Goal: Find specific page/section: Find specific page/section

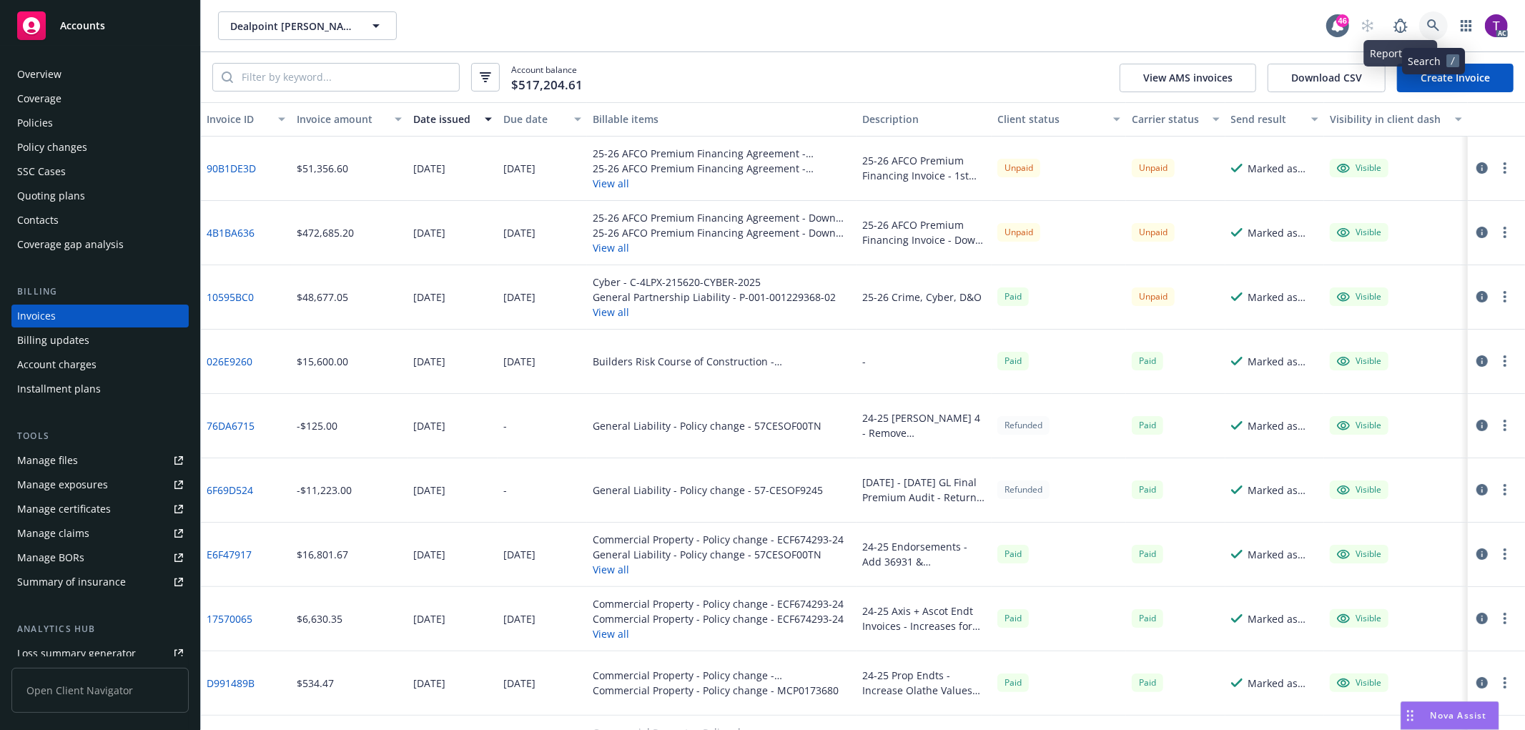
click at [1425, 20] on link at bounding box center [1433, 25] width 29 height 29
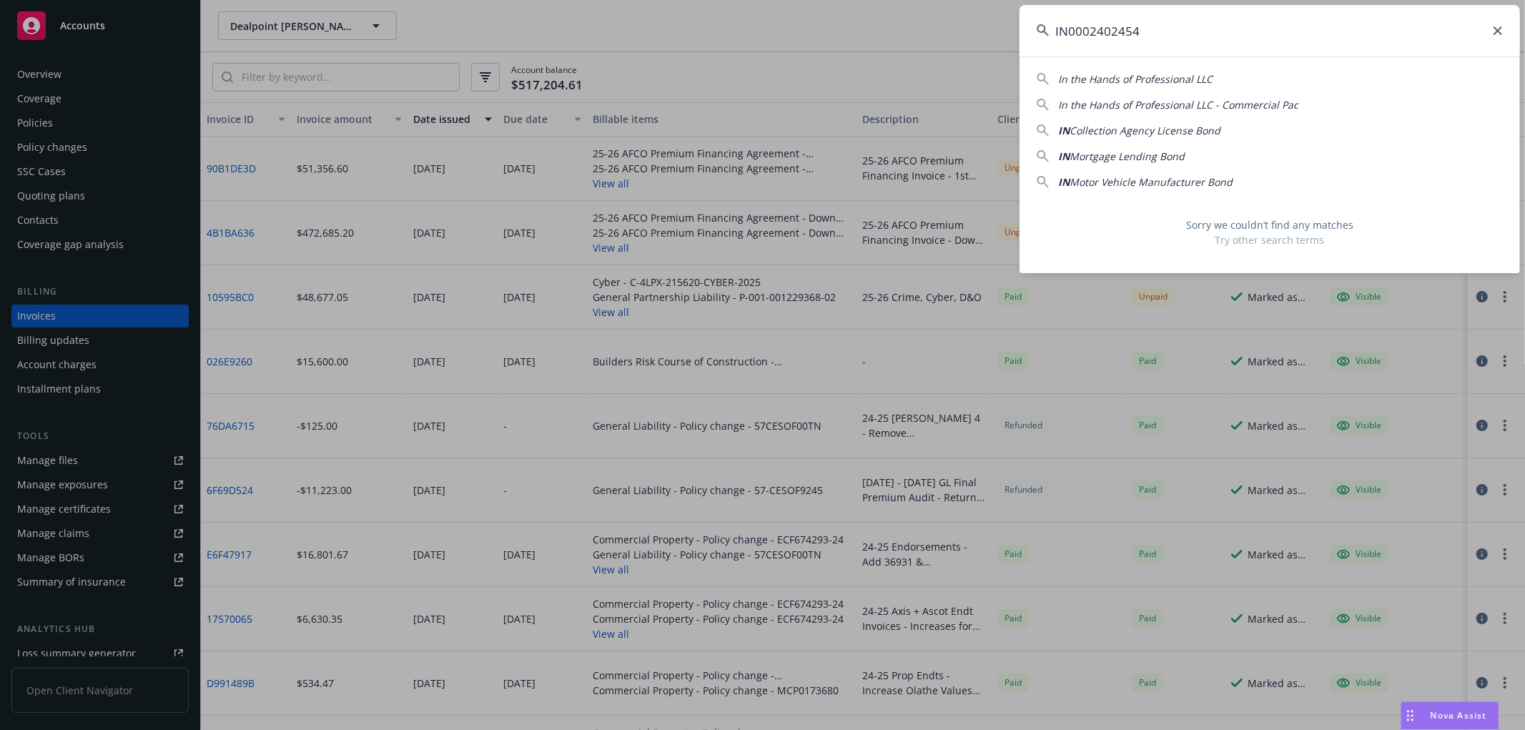
click at [1160, 34] on input "IN0002402454" at bounding box center [1269, 30] width 500 height 51
drag, startPoint x: 1169, startPoint y: 33, endPoint x: 882, endPoint y: 14, distance: 287.3
click at [882, 14] on div "IN0002402454 In the Hands of Professional LLC In the Hands of Professional LLC …" at bounding box center [762, 365] width 1525 height 730
paste input "B0771"
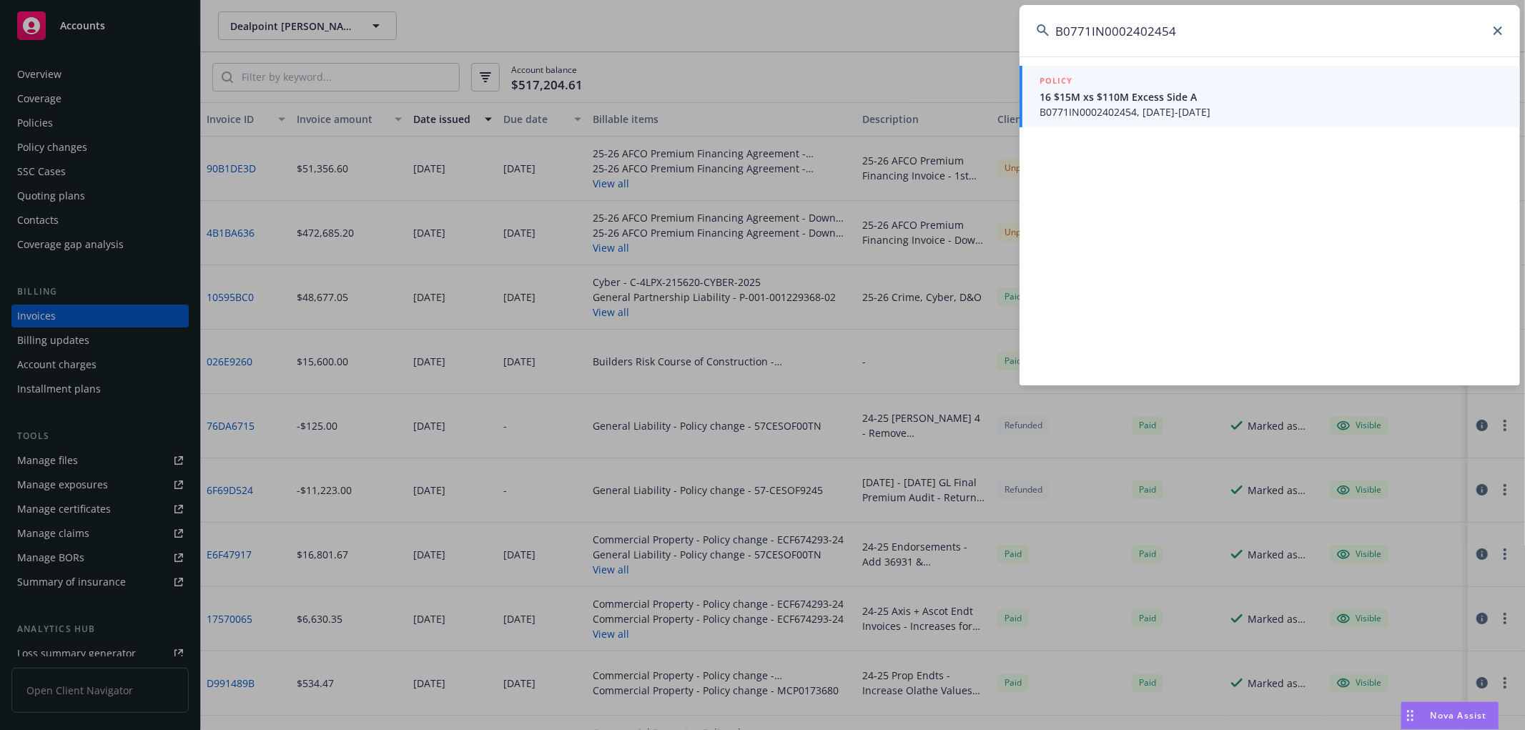
type input "B0771IN0002402454"
click at [1096, 89] on span "16 $15M xs $110M Excess Side A" at bounding box center [1270, 96] width 463 height 15
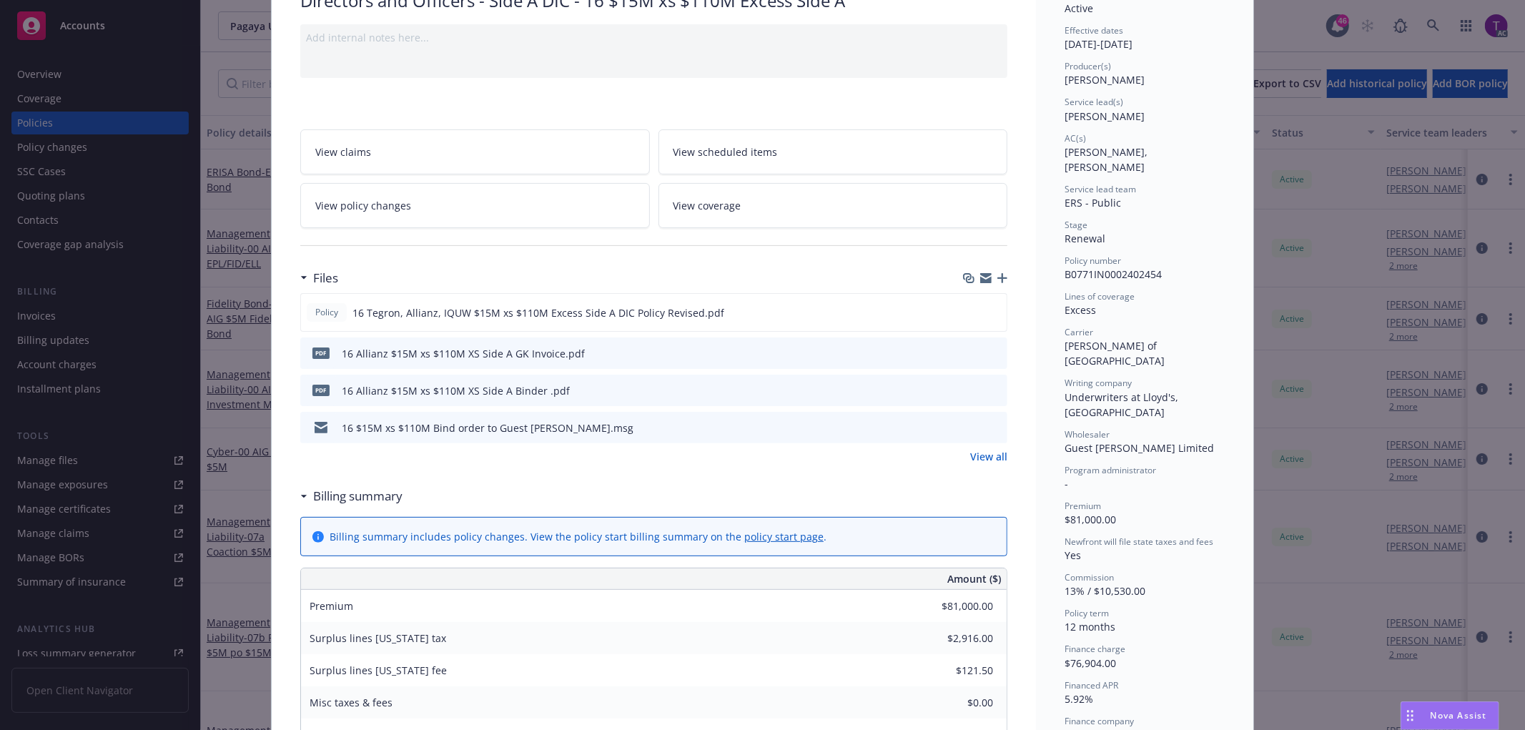
scroll to position [114, 0]
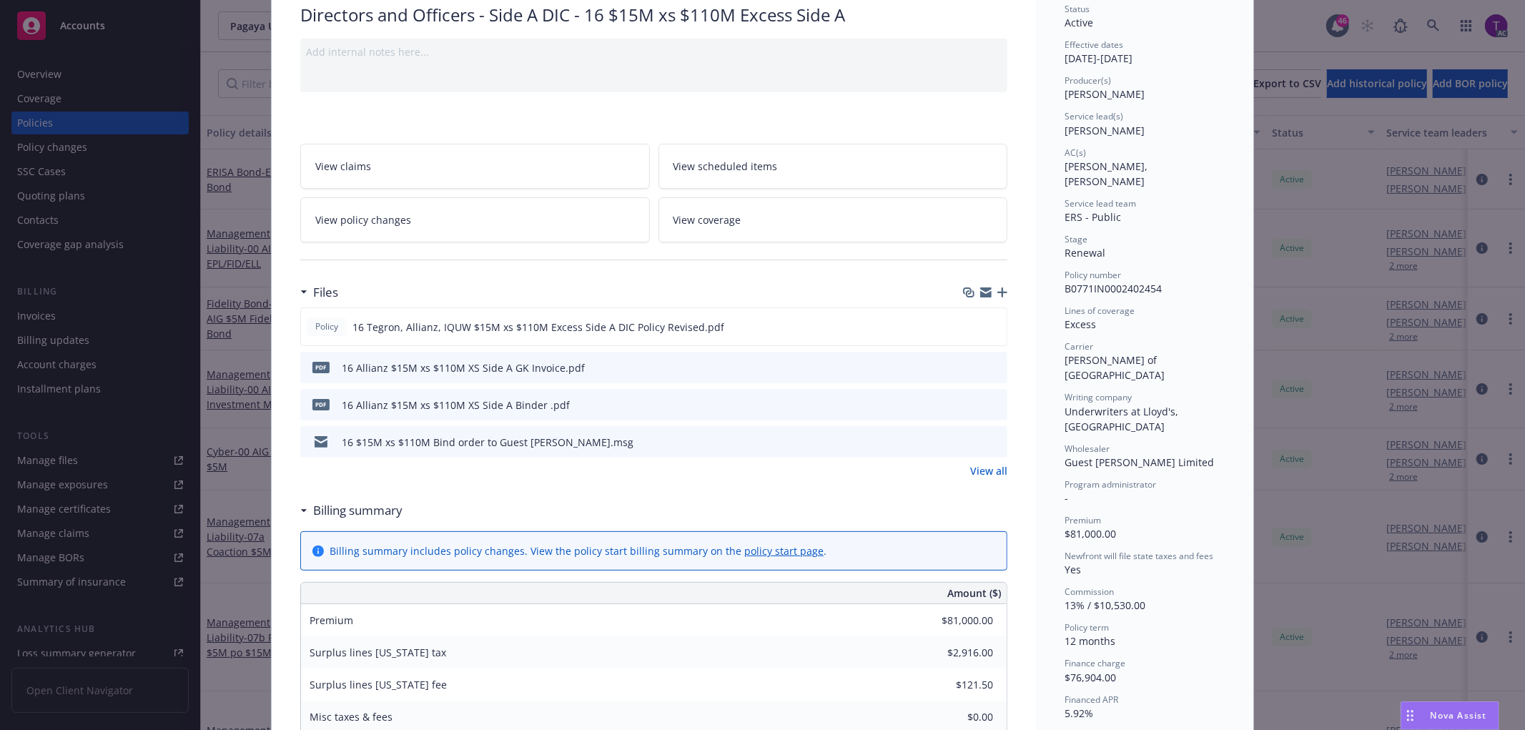
click at [994, 370] on icon "preview file" at bounding box center [993, 367] width 13 height 10
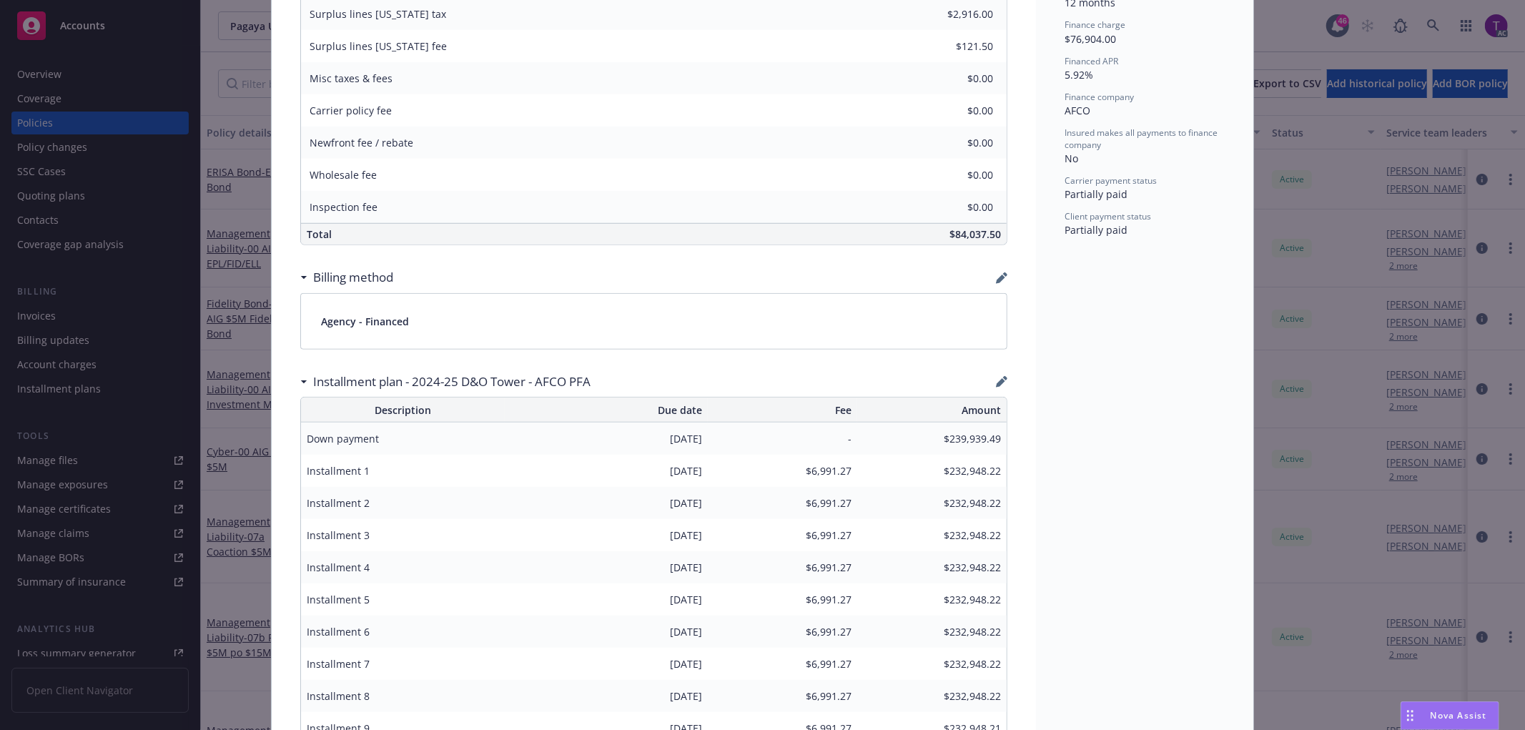
scroll to position [0, 0]
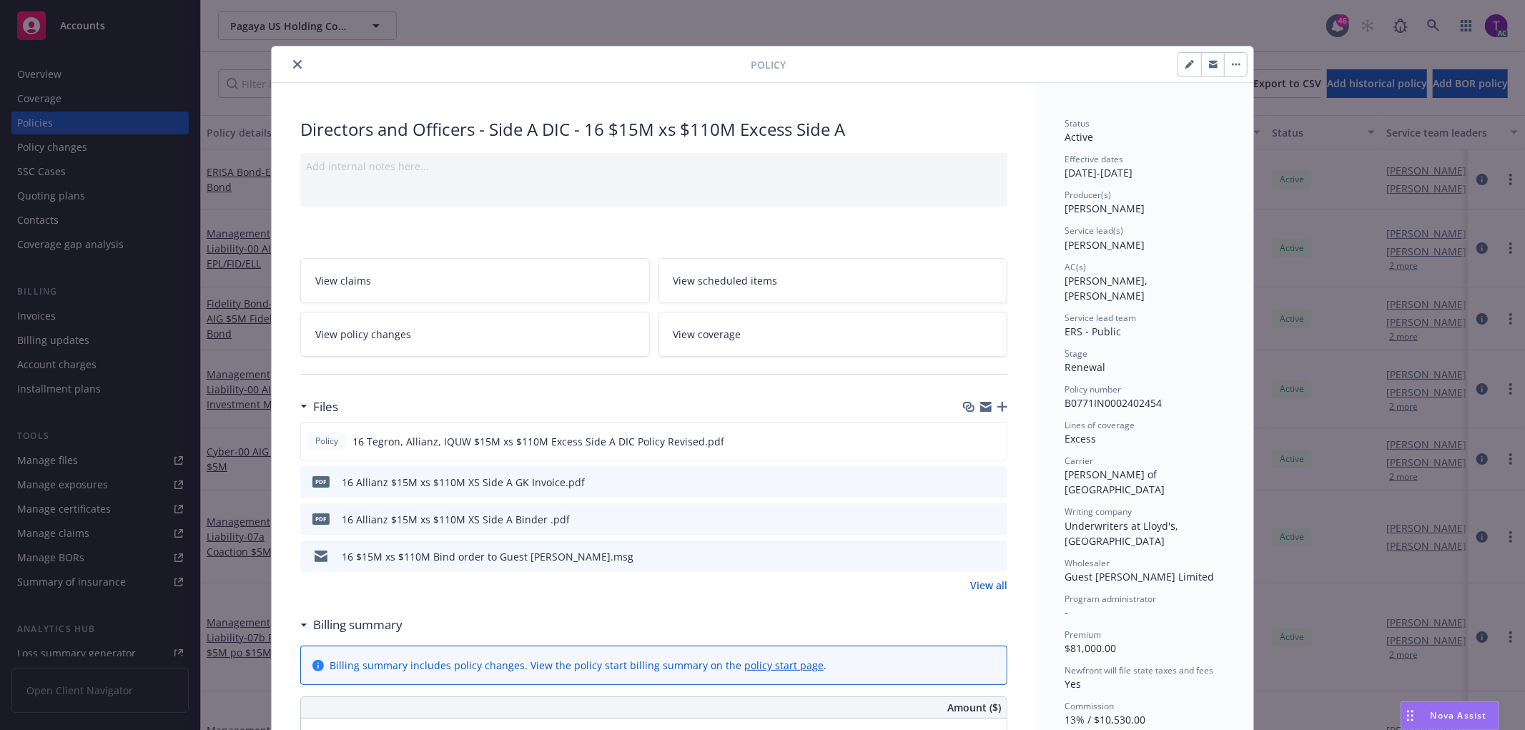
click at [293, 65] on icon "close" at bounding box center [297, 64] width 9 height 9
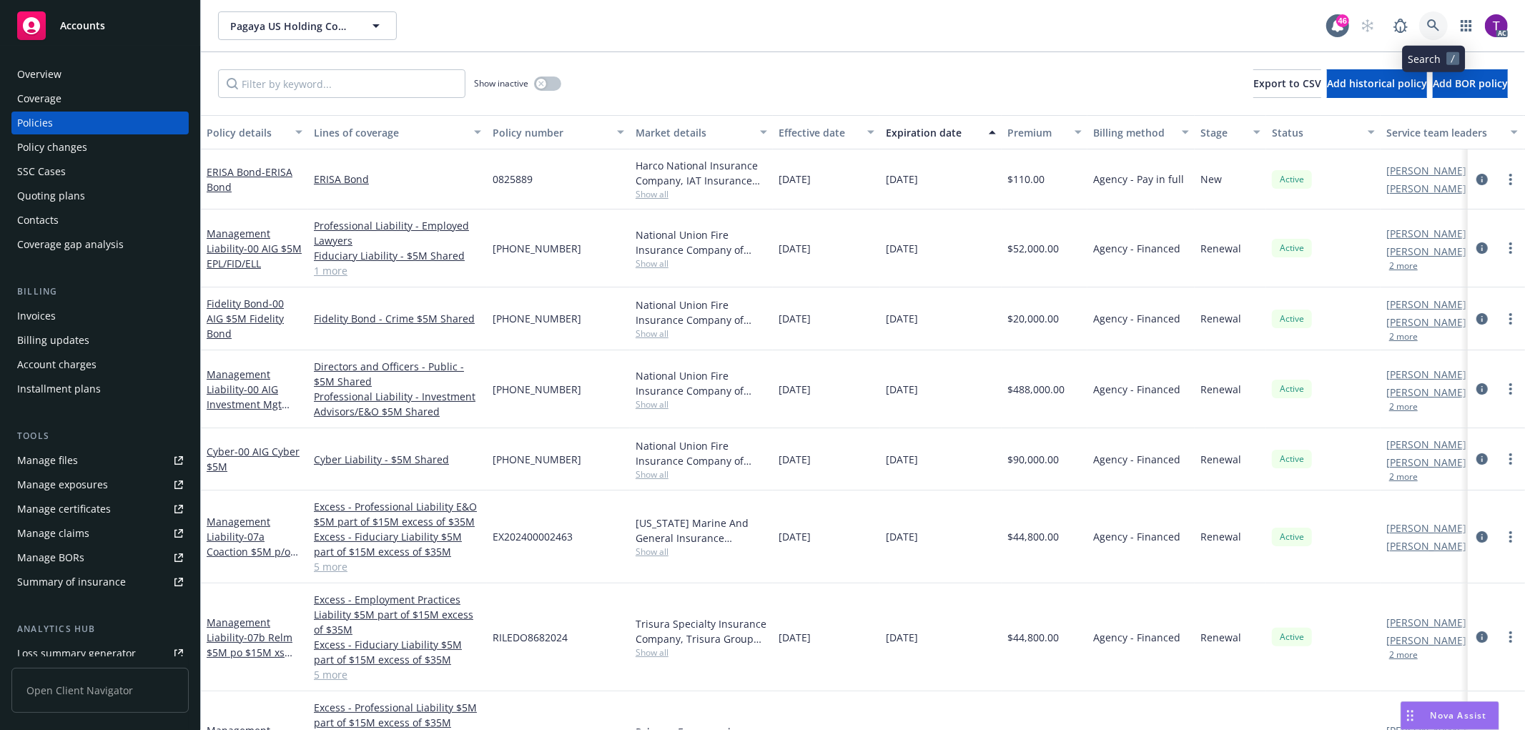
click at [1435, 21] on icon at bounding box center [1433, 25] width 12 height 12
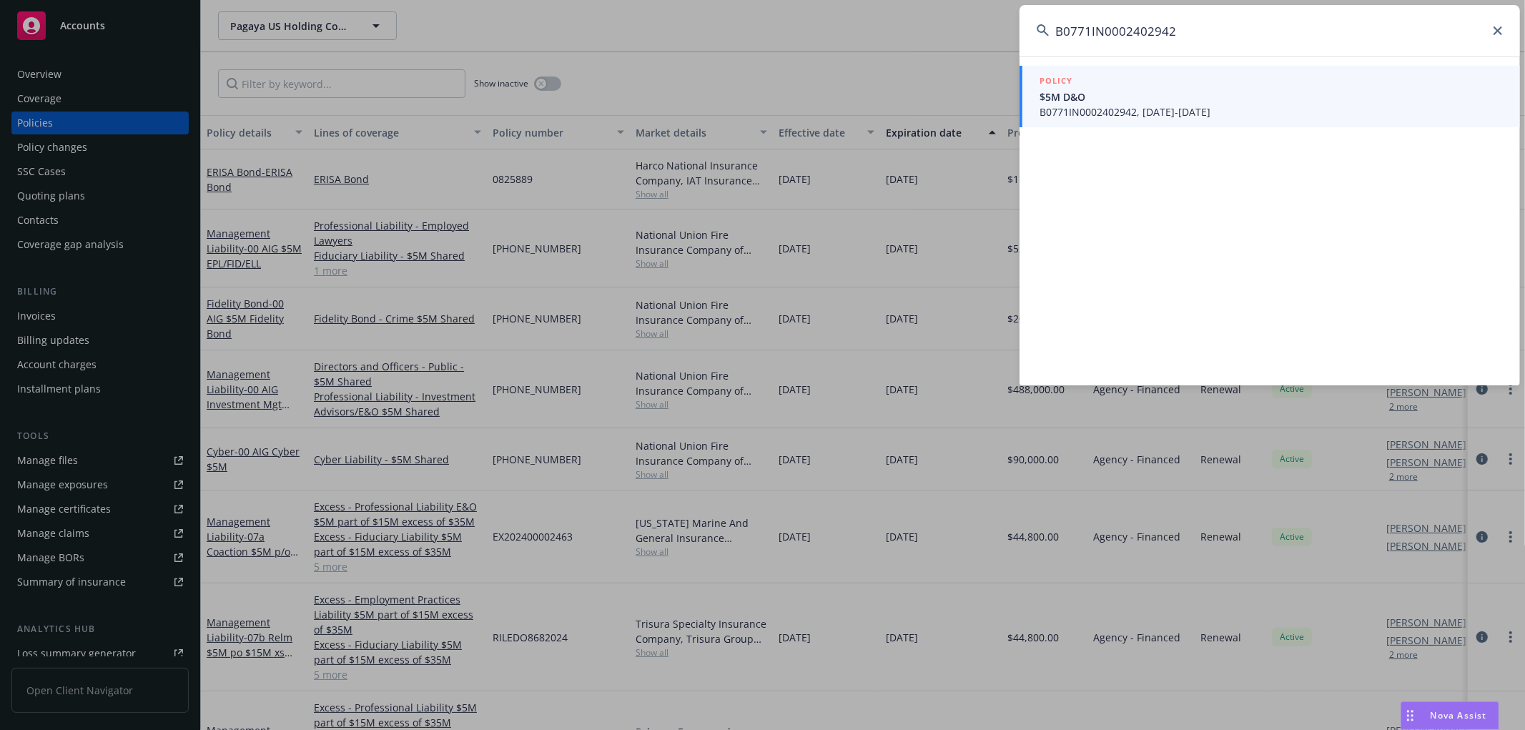
type input "B0771IN0002402942"
click at [1105, 89] on span "$5M D&O" at bounding box center [1270, 96] width 463 height 15
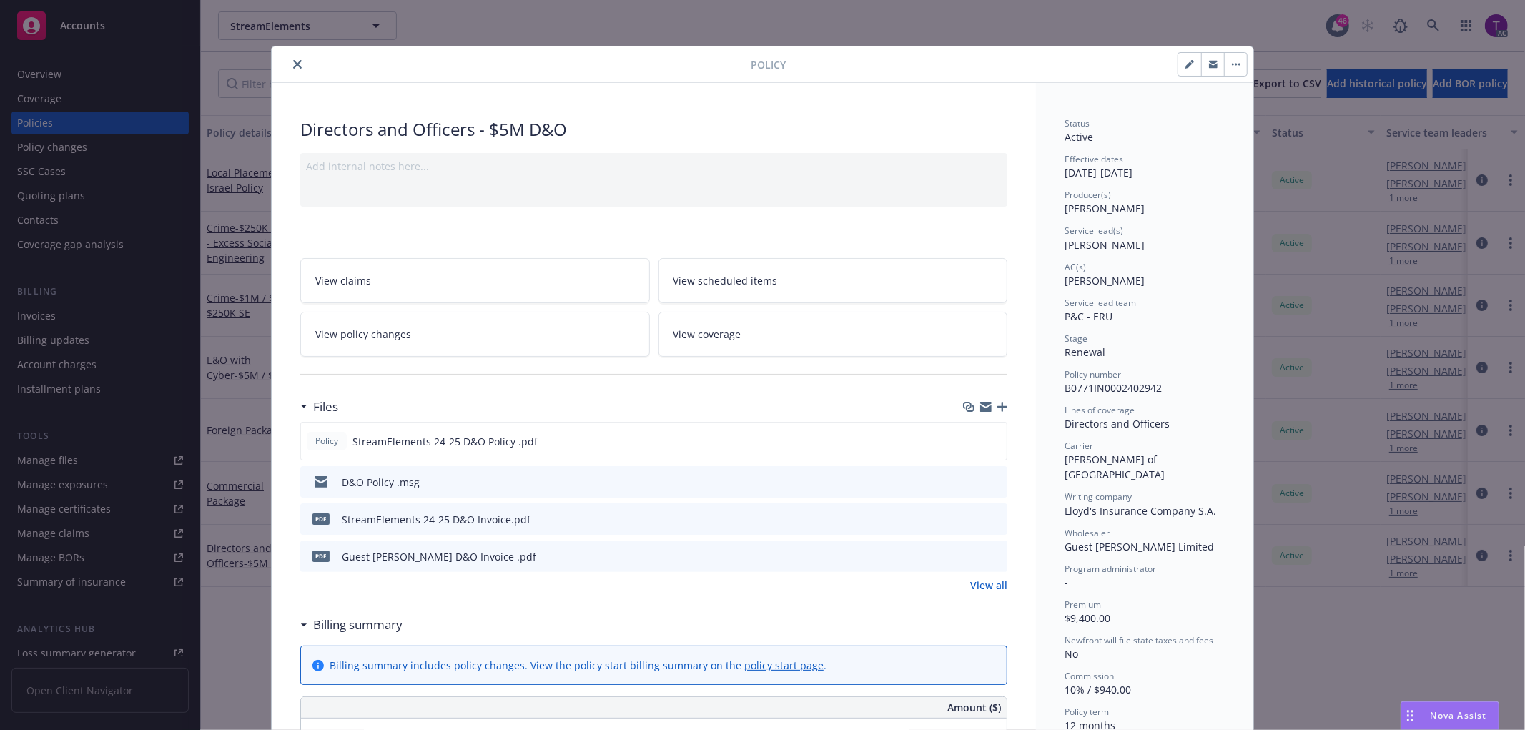
click at [987, 515] on icon "preview file" at bounding box center [993, 518] width 13 height 10
click at [987, 553] on icon "preview file" at bounding box center [993, 555] width 13 height 10
